Goal: Task Accomplishment & Management: Complete application form

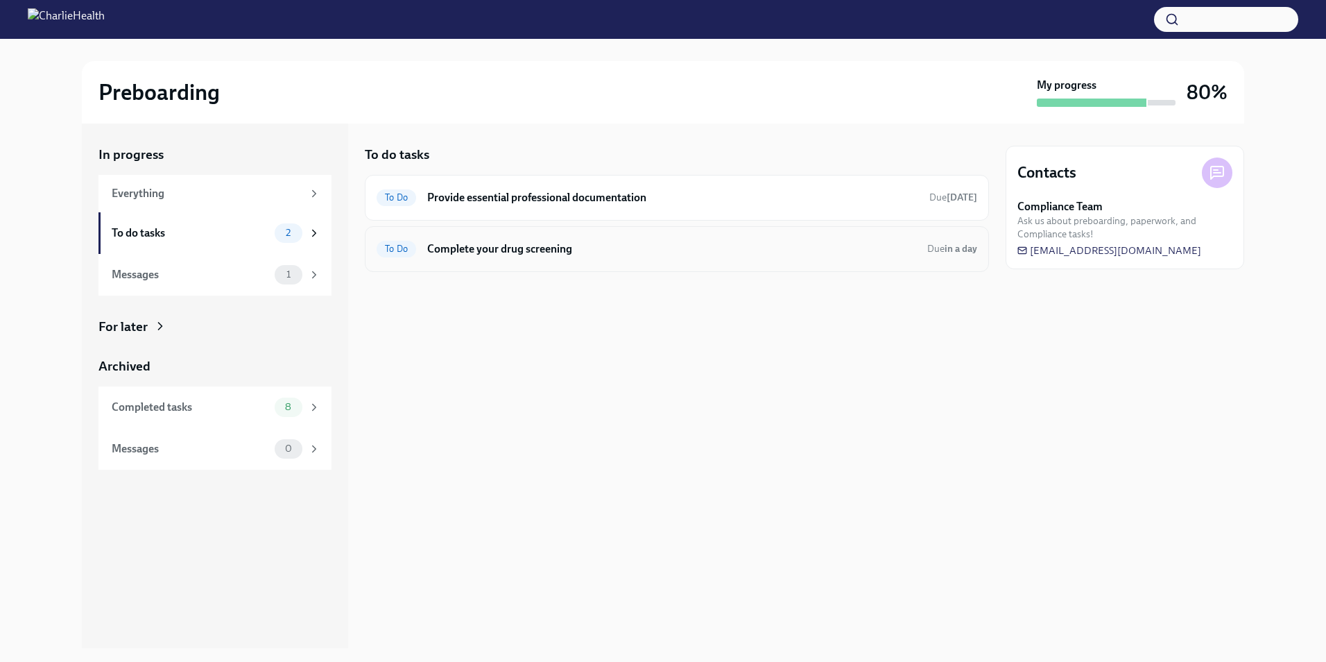
click at [890, 251] on h6 "Complete your drug screening" at bounding box center [671, 248] width 489 height 15
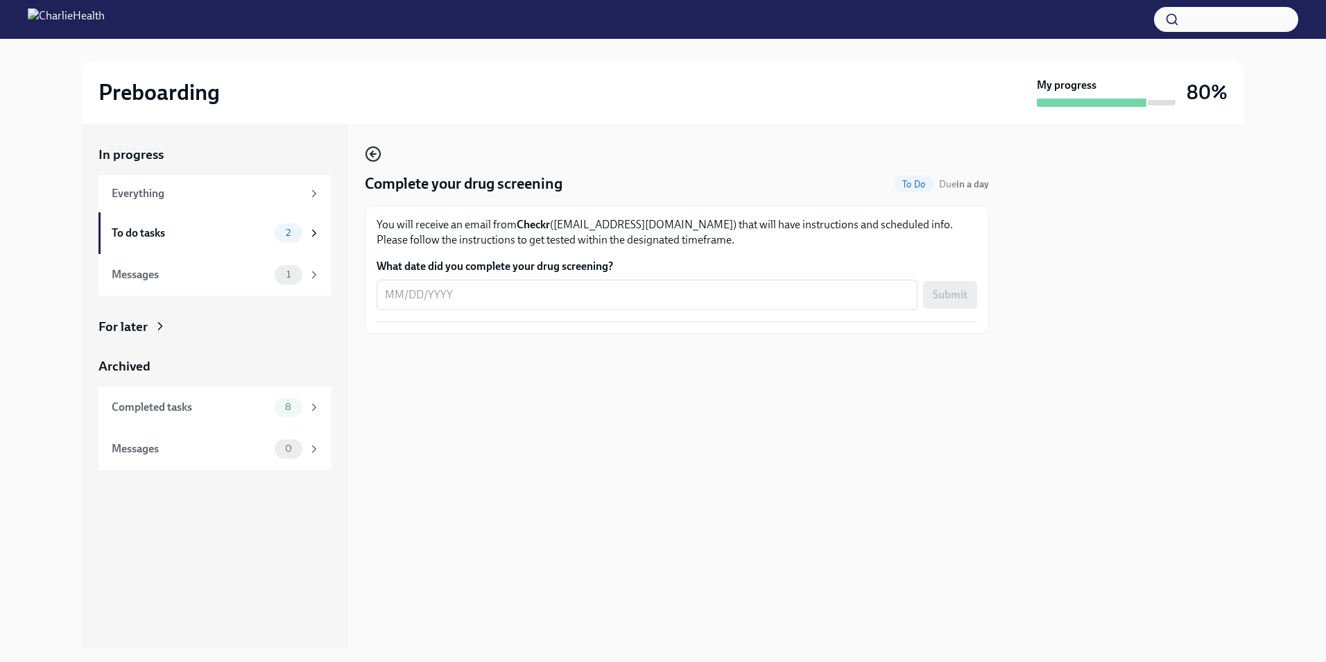
click at [372, 156] on icon "button" at bounding box center [371, 154] width 3 height 6
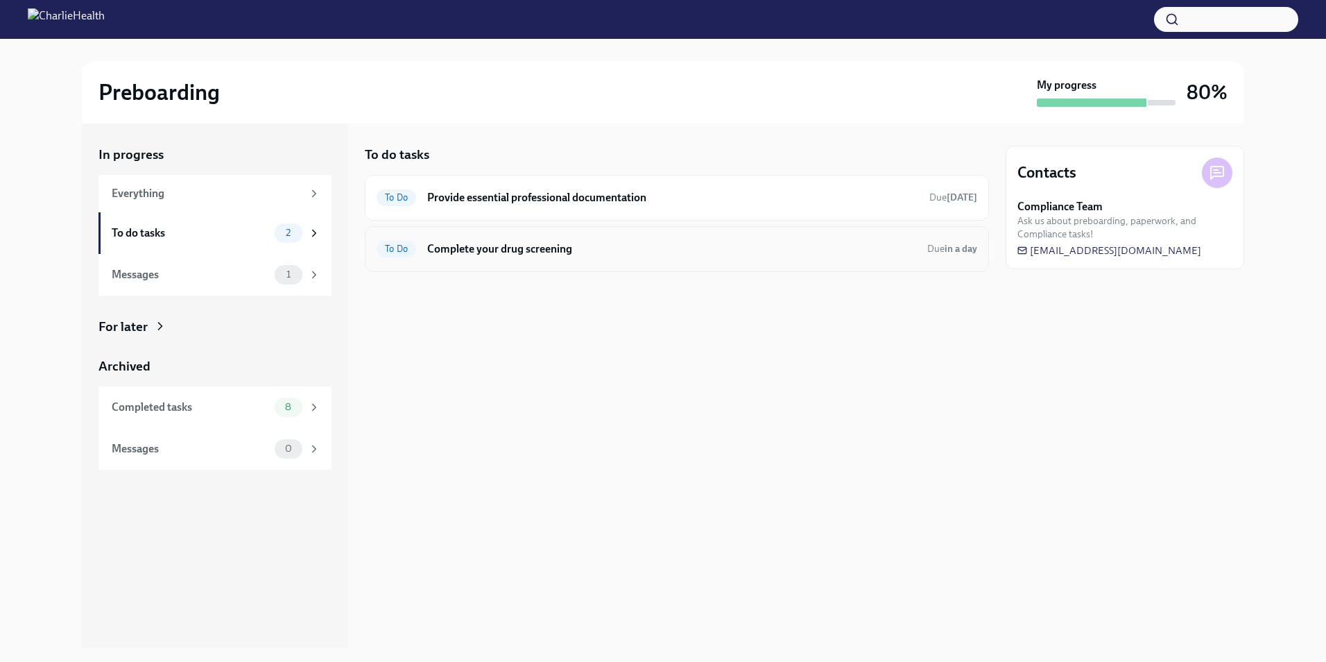
click at [463, 254] on h6 "Complete your drug screening" at bounding box center [671, 248] width 489 height 15
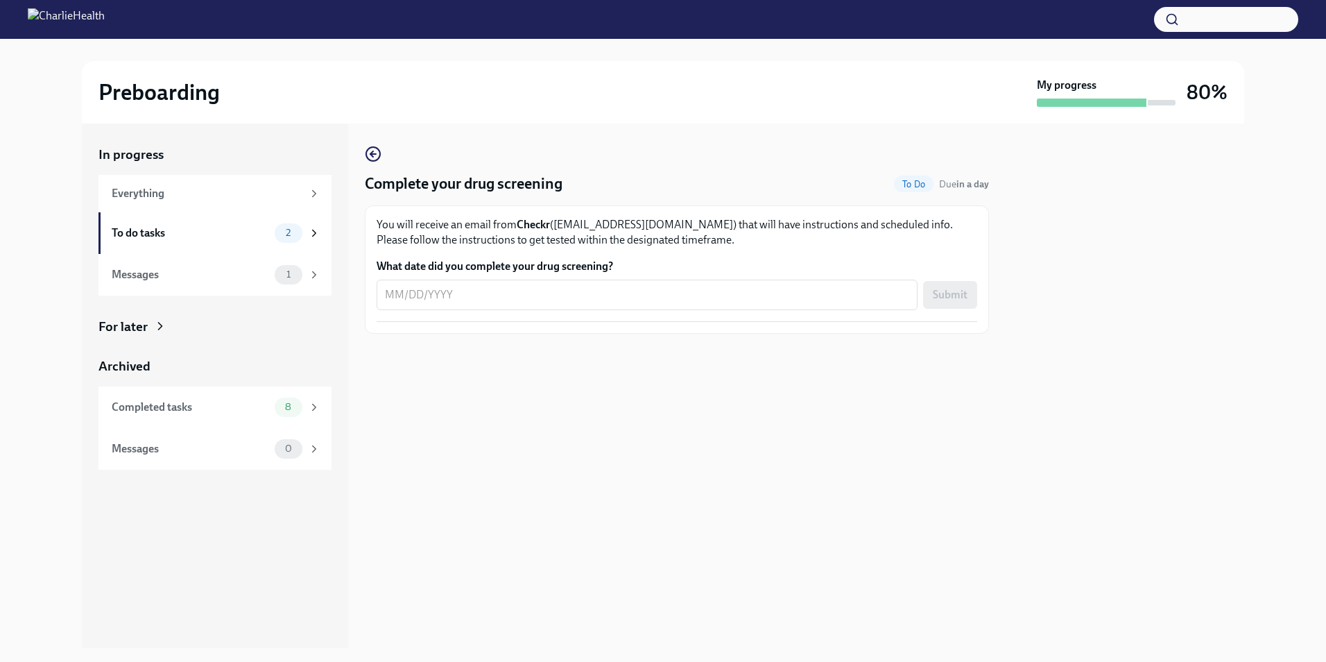
click at [375, 166] on div "Complete your drug screening To Do Due in a day You will receive an email from …" at bounding box center [677, 240] width 624 height 188
click at [370, 154] on icon "button" at bounding box center [373, 154] width 17 height 17
